Goal: Book appointment/travel/reservation

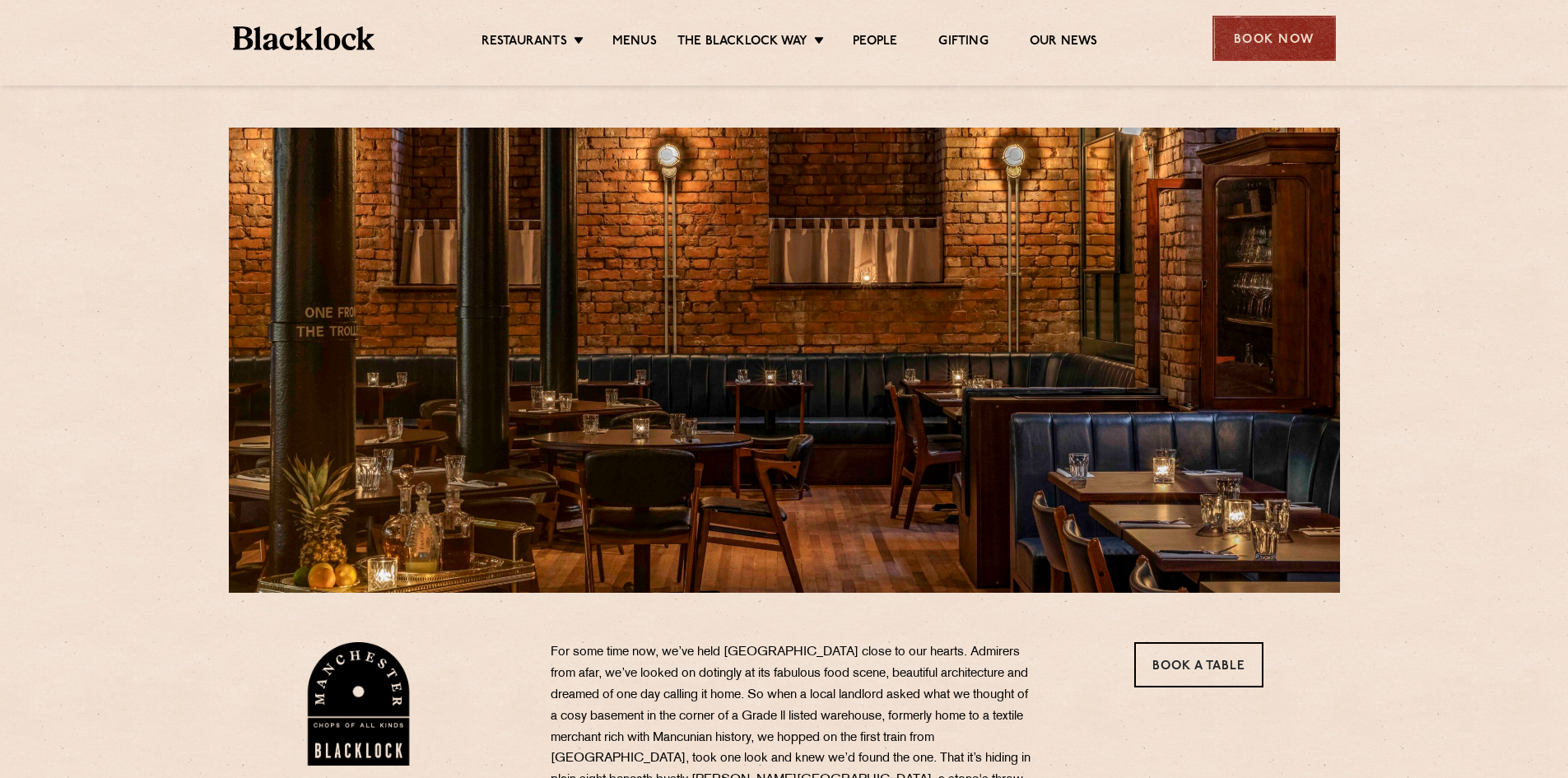
click at [1259, 37] on div "Book Now" at bounding box center [1274, 38] width 124 height 45
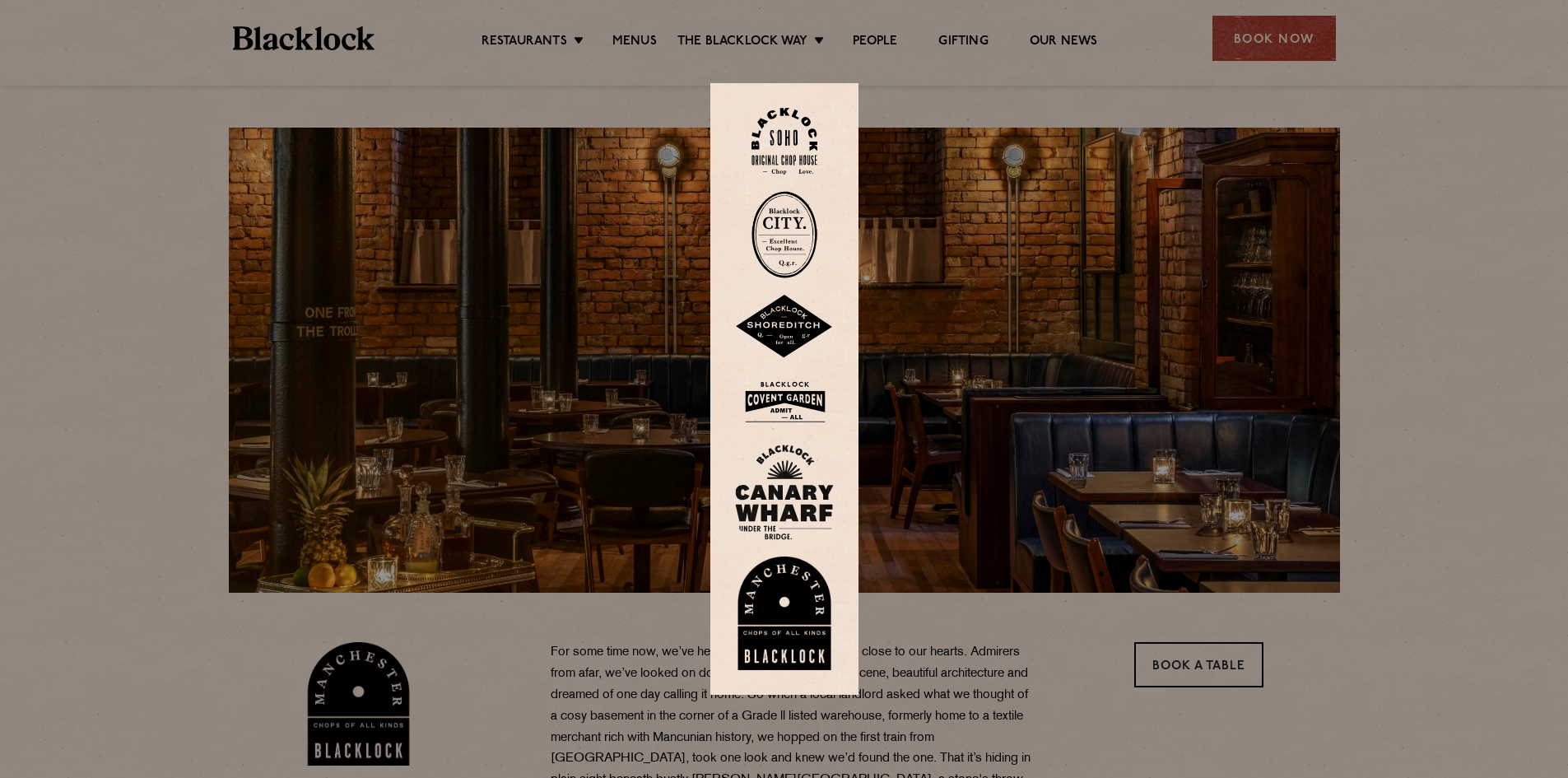
click at [795, 565] on img at bounding box center [784, 613] width 98 height 114
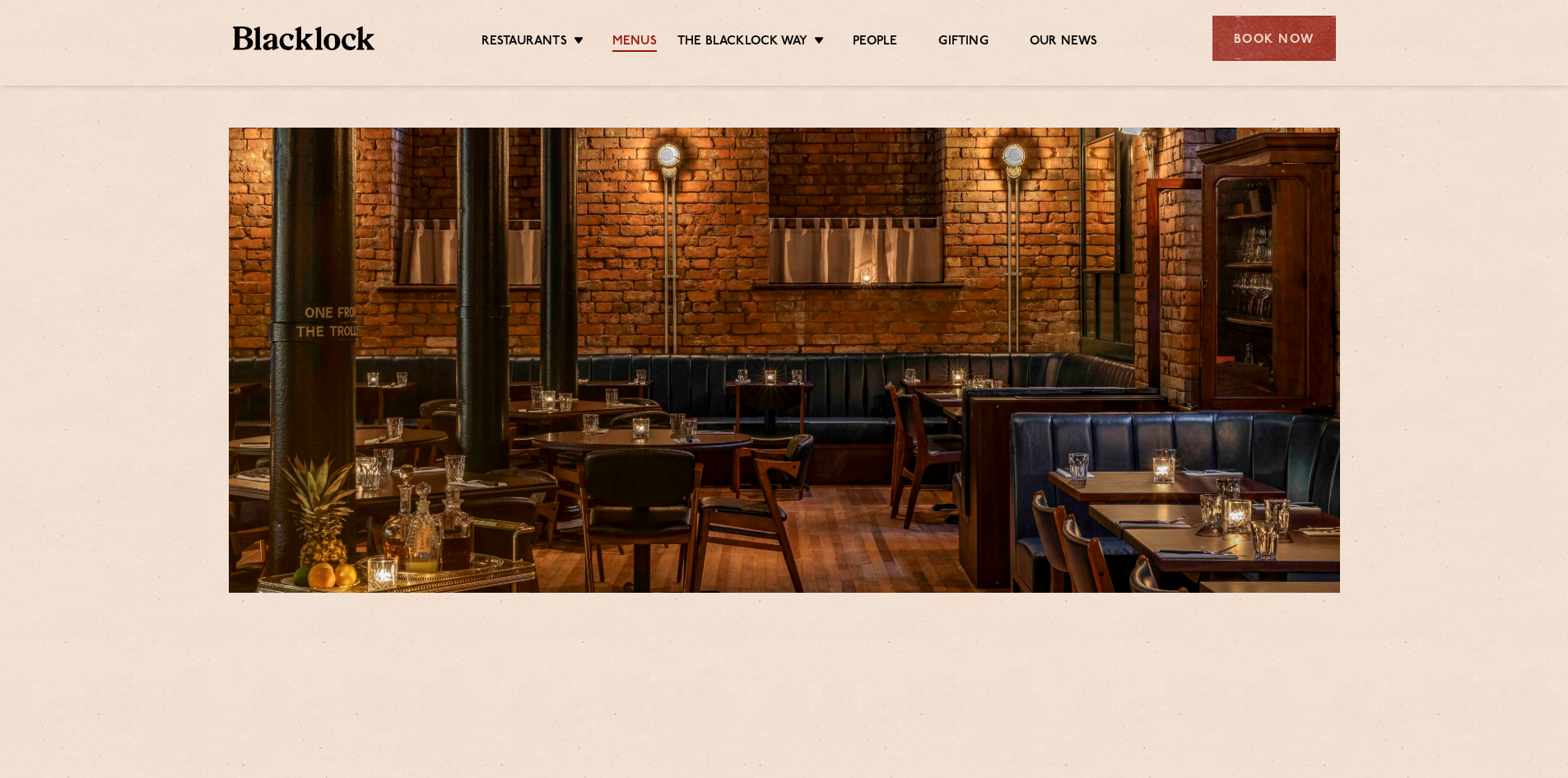
click at [622, 40] on link "Menus" at bounding box center [634, 43] width 45 height 19
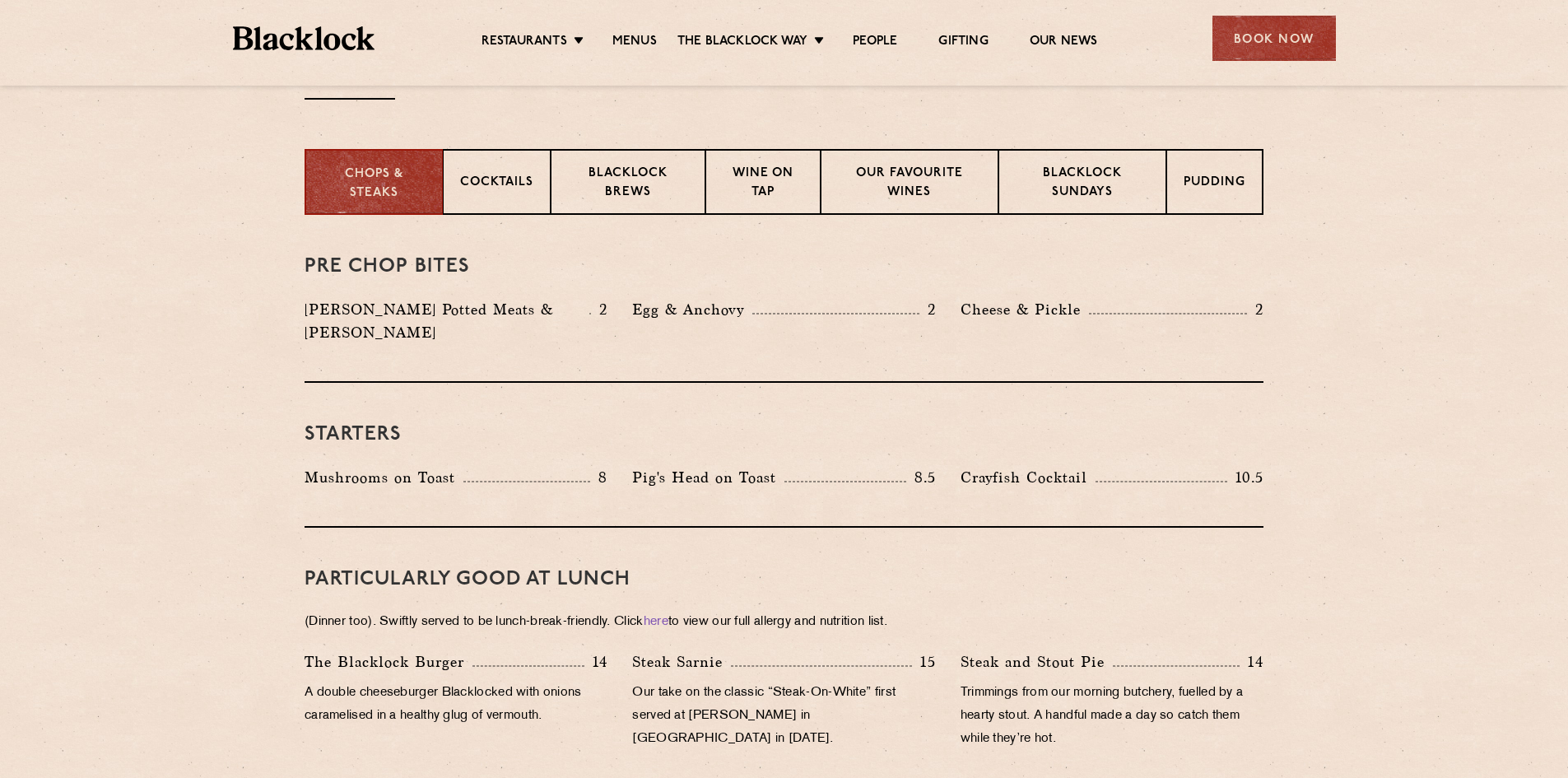
scroll to position [411, 0]
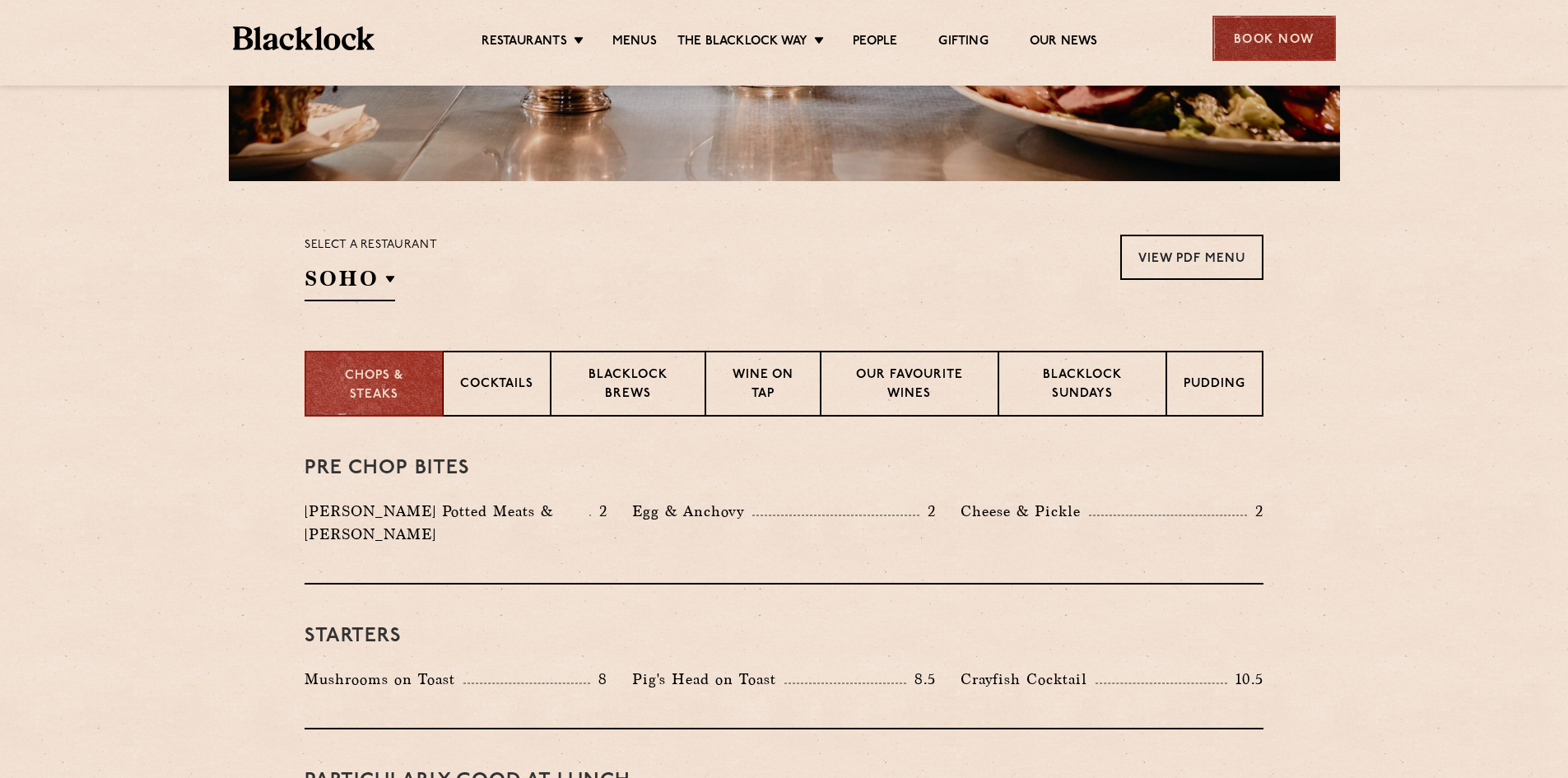
click at [1246, 56] on div "Book Now" at bounding box center [1274, 38] width 124 height 45
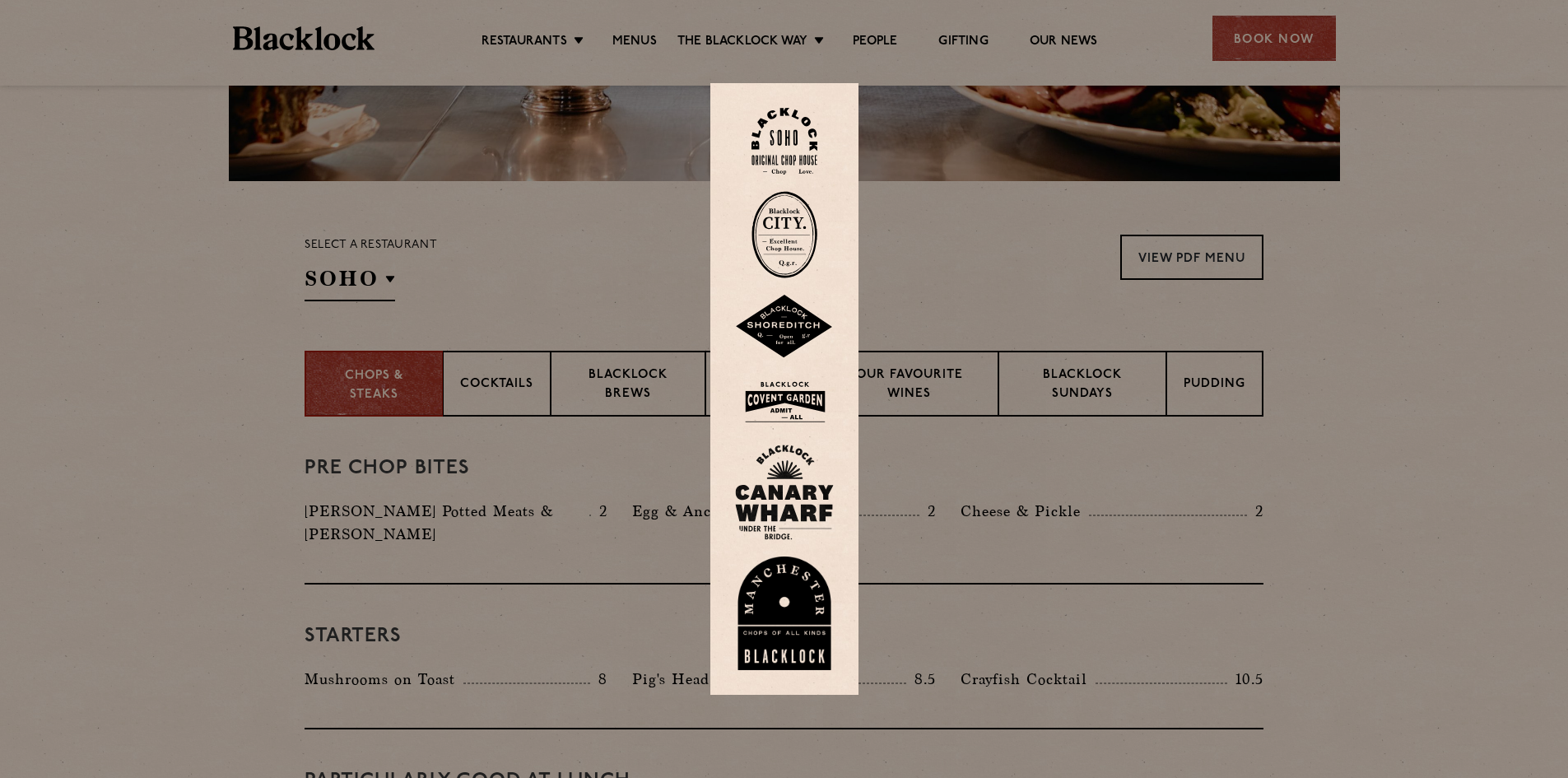
click at [803, 613] on img at bounding box center [784, 613] width 98 height 114
